Goal: Find specific page/section

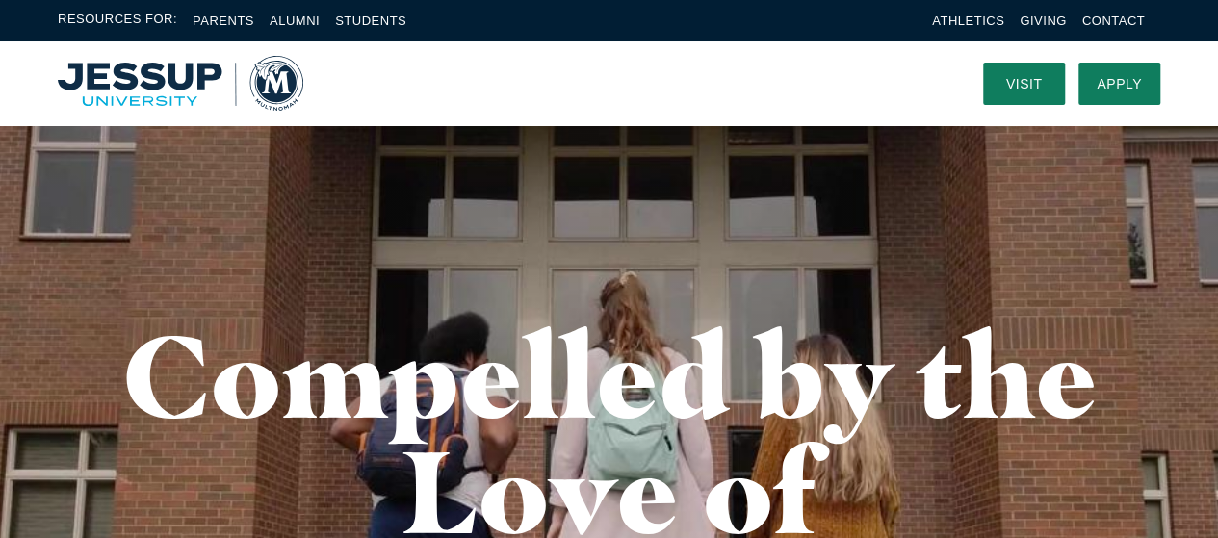
click at [1115, 8] on div "Resources For: Parents Alumni Students Athletics Giving Contact" at bounding box center [609, 20] width 1218 height 41
click at [1113, 19] on link "Contact" at bounding box center [1114, 20] width 63 height 14
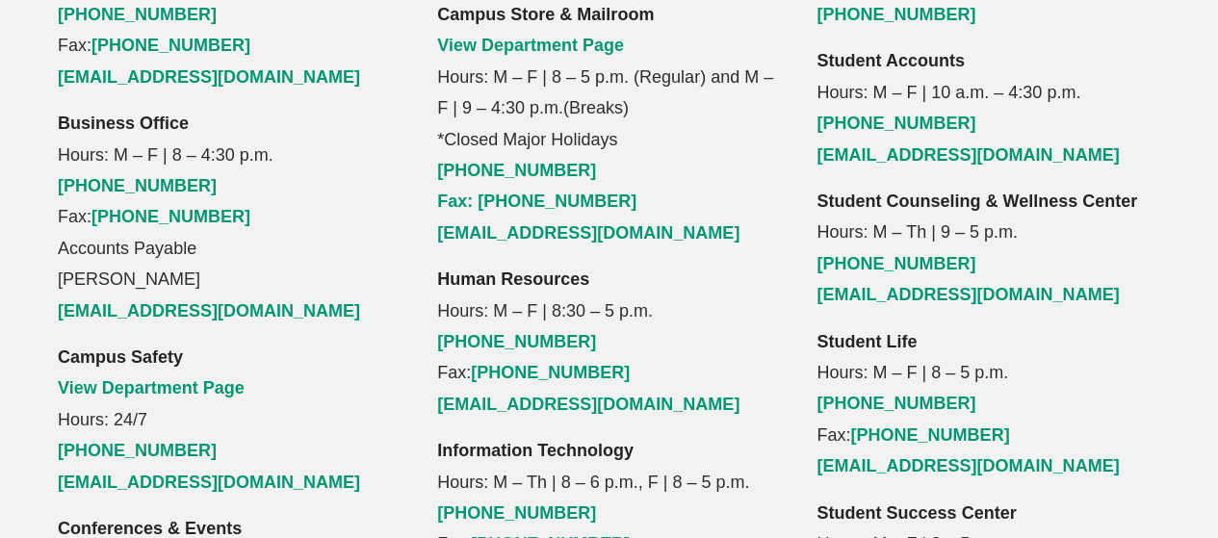
scroll to position [2644, 0]
